Goal: Transaction & Acquisition: Obtain resource

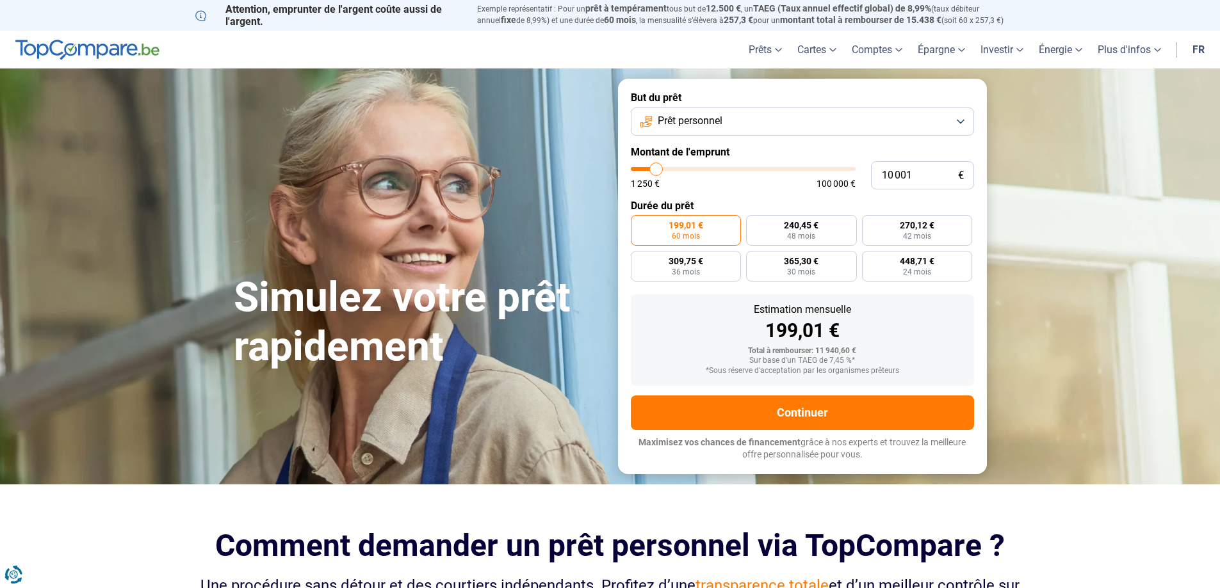
click at [957, 121] on button "Prêt personnel" at bounding box center [802, 122] width 343 height 28
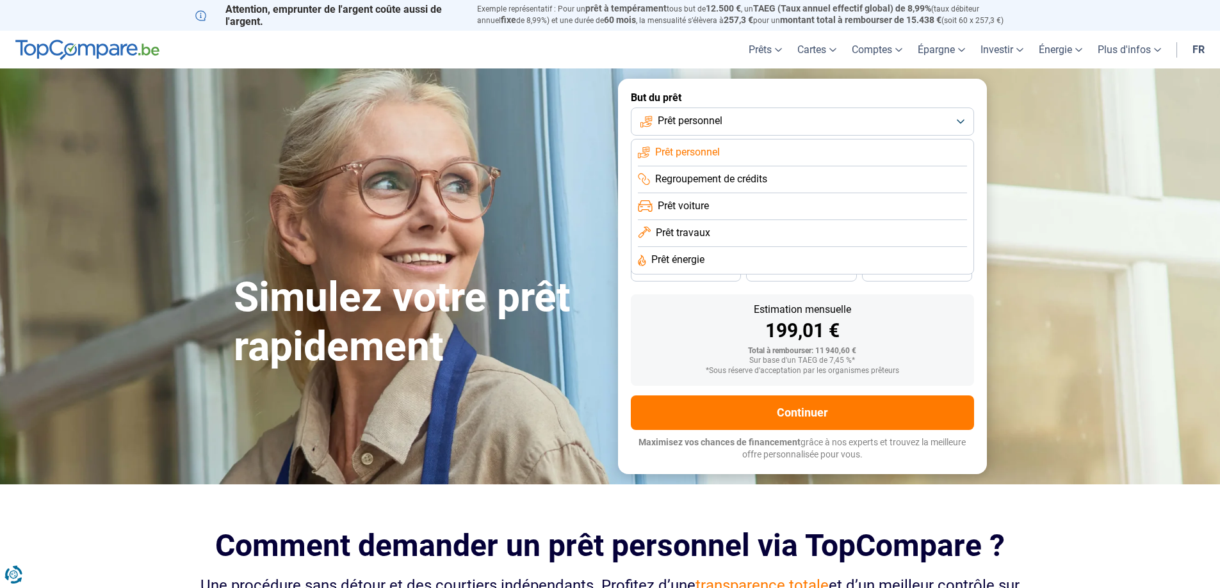
click at [712, 152] on span "Prêt personnel" at bounding box center [687, 152] width 65 height 14
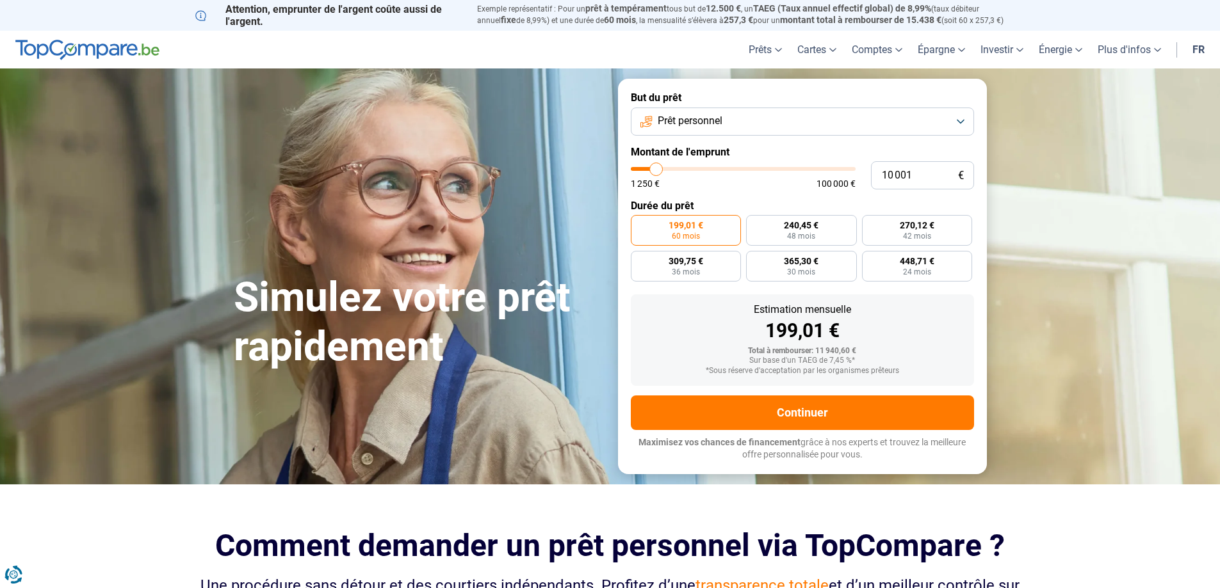
type input "21 000"
type input "20500"
click at [679, 167] on input "range" at bounding box center [743, 169] width 225 height 4
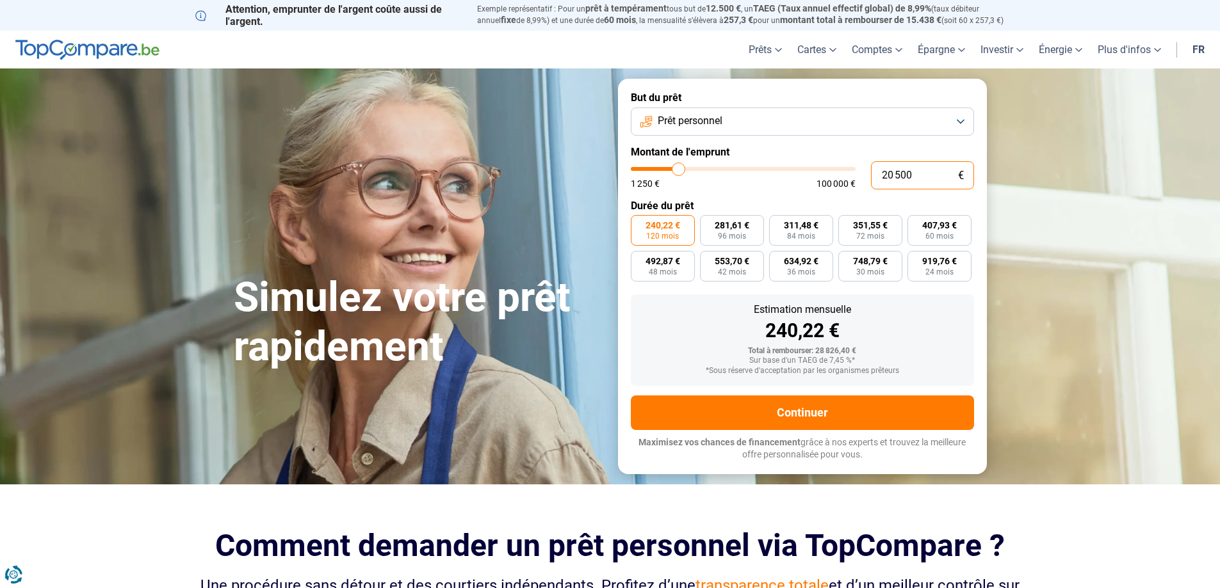
click at [895, 172] on input "20 500" at bounding box center [922, 175] width 103 height 28
type input "2"
type input "1250"
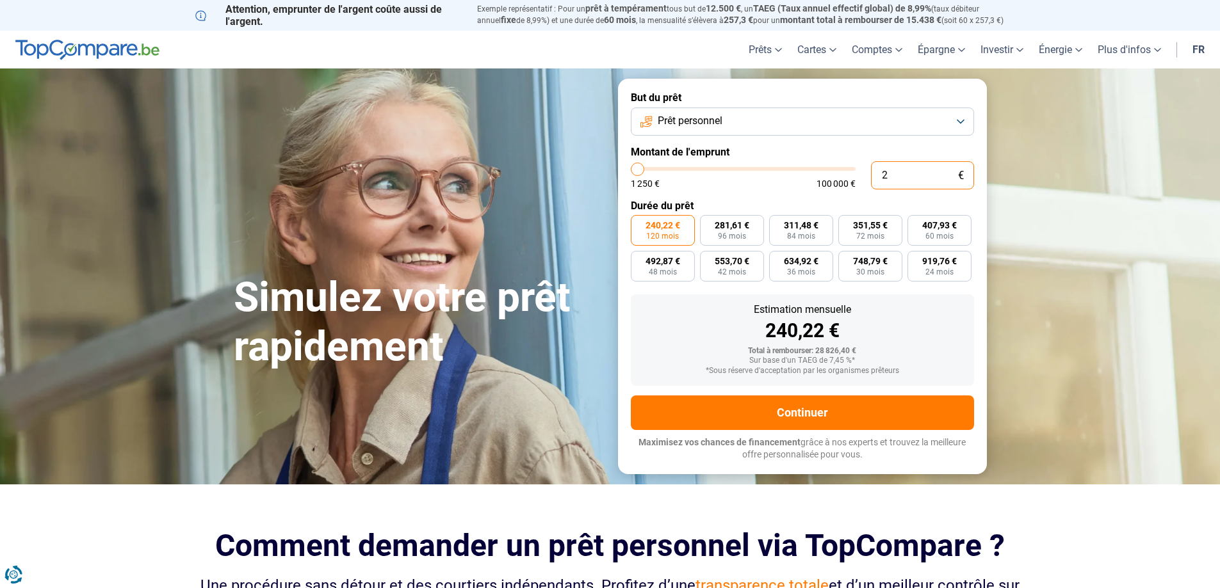
type input "0"
type input "1250"
type input "3"
type input "1250"
type input "30"
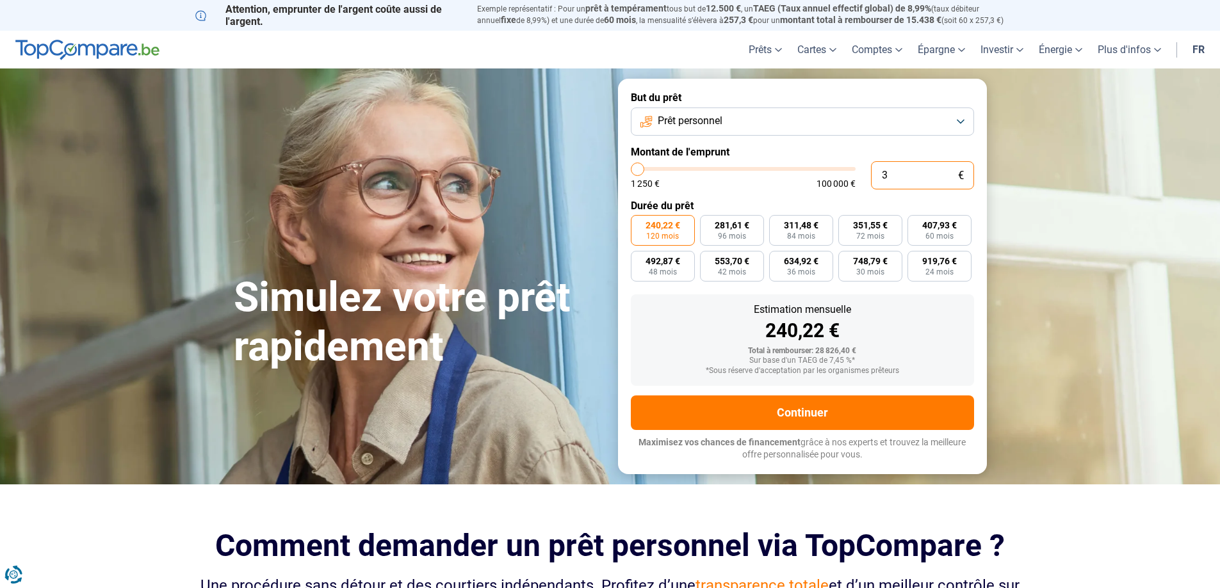
type input "1250"
type input "300"
type input "1250"
type input "3 000"
type input "3000"
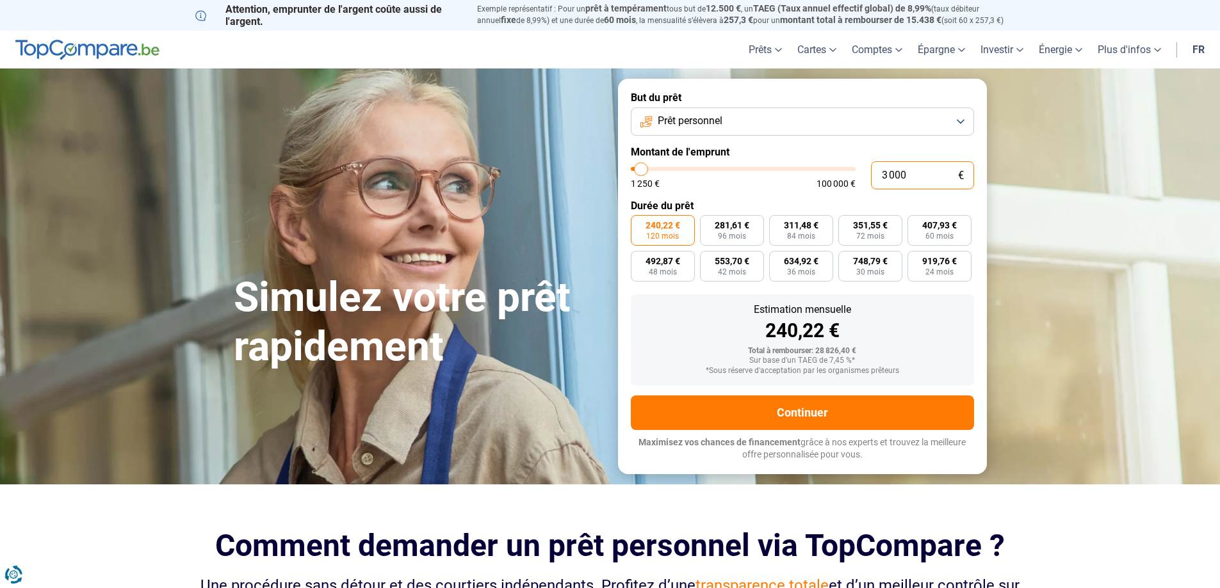
radio input "true"
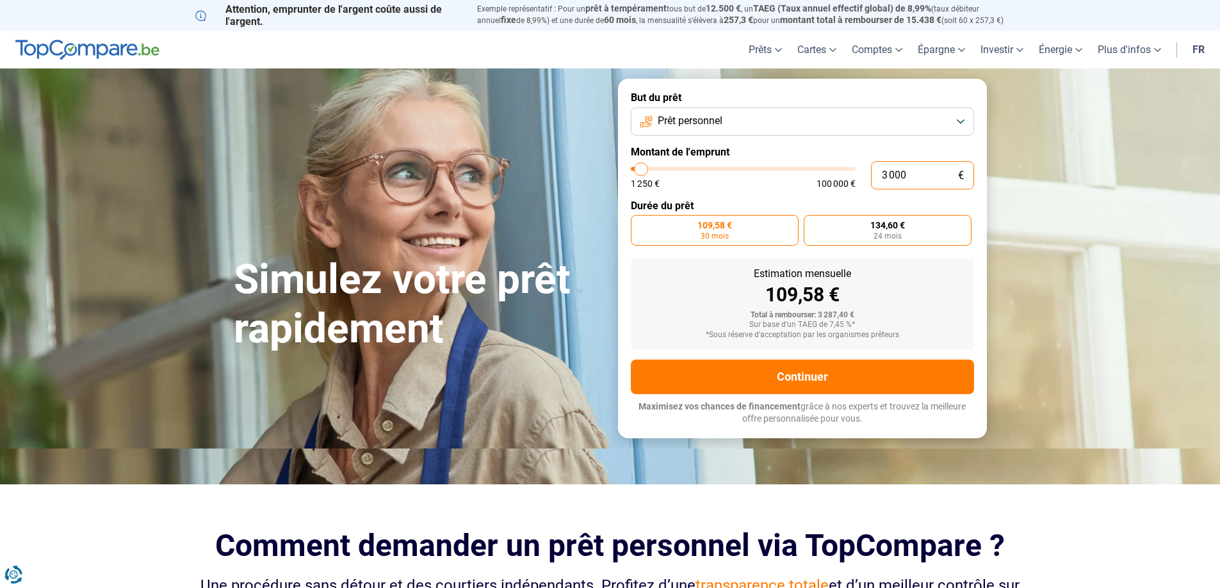
type input "3 000"
click at [903, 229] on span "134,60 €" at bounding box center [887, 225] width 35 height 9
click at [812, 223] on input "134,60 € 24 mois" at bounding box center [808, 219] width 8 height 8
radio input "true"
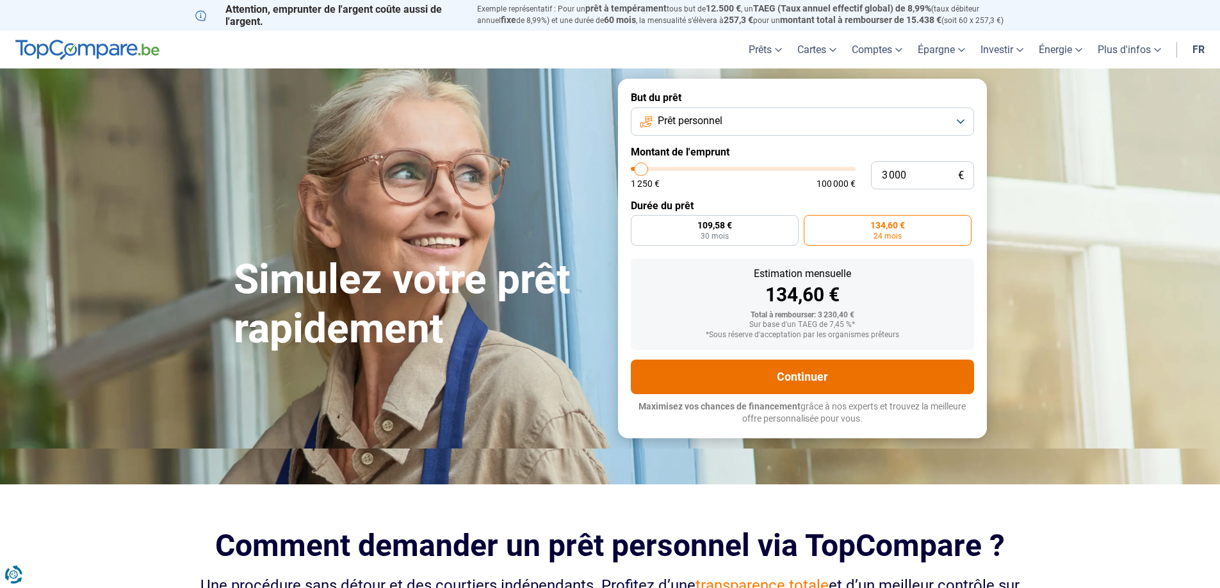
click at [809, 378] on button "Continuer" at bounding box center [802, 377] width 343 height 35
